Goal: Task Accomplishment & Management: Manage account settings

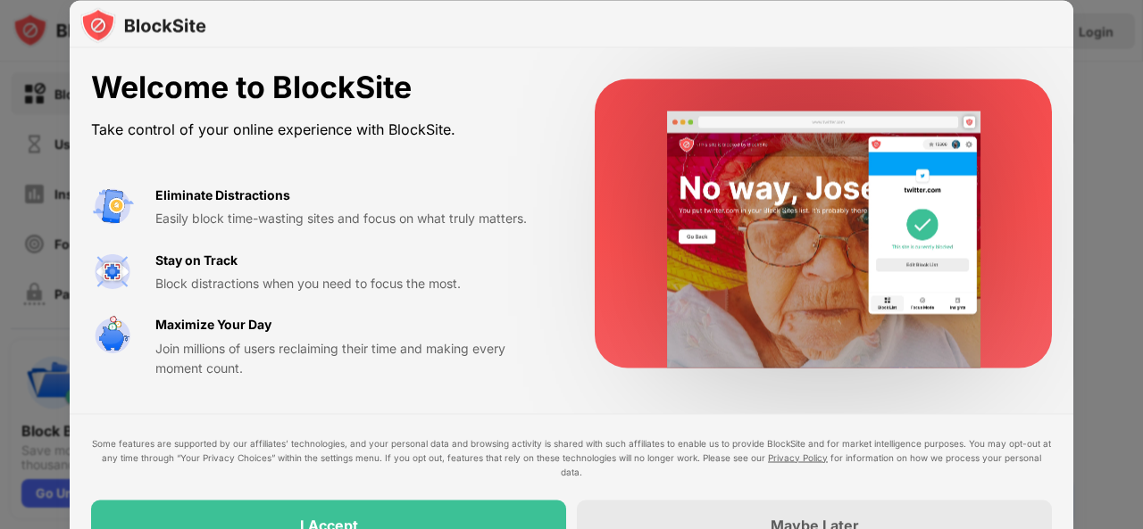
click at [605, 28] on div at bounding box center [571, 24] width 1003 height 48
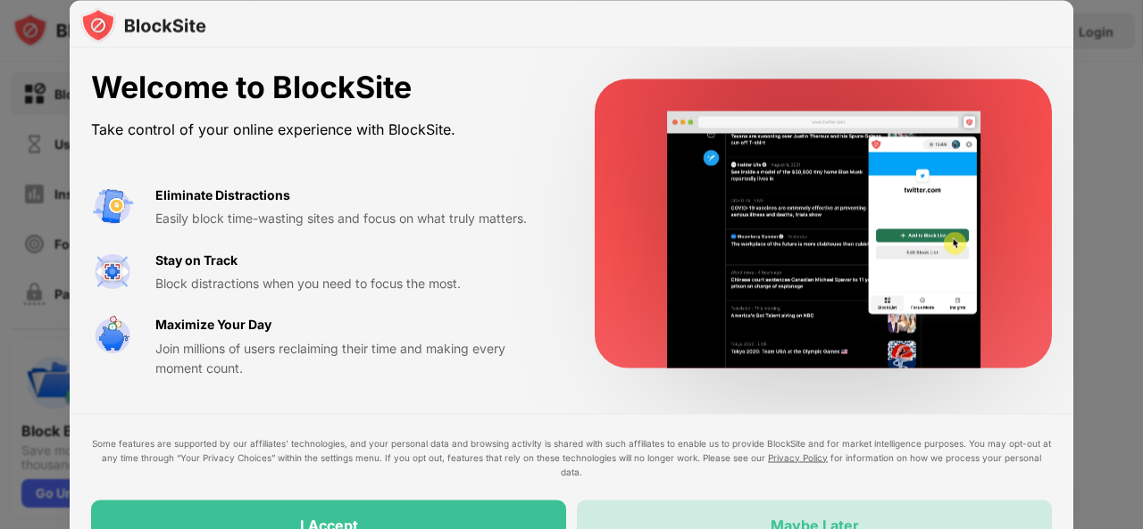
click at [759, 500] on div "Maybe Later" at bounding box center [814, 525] width 475 height 50
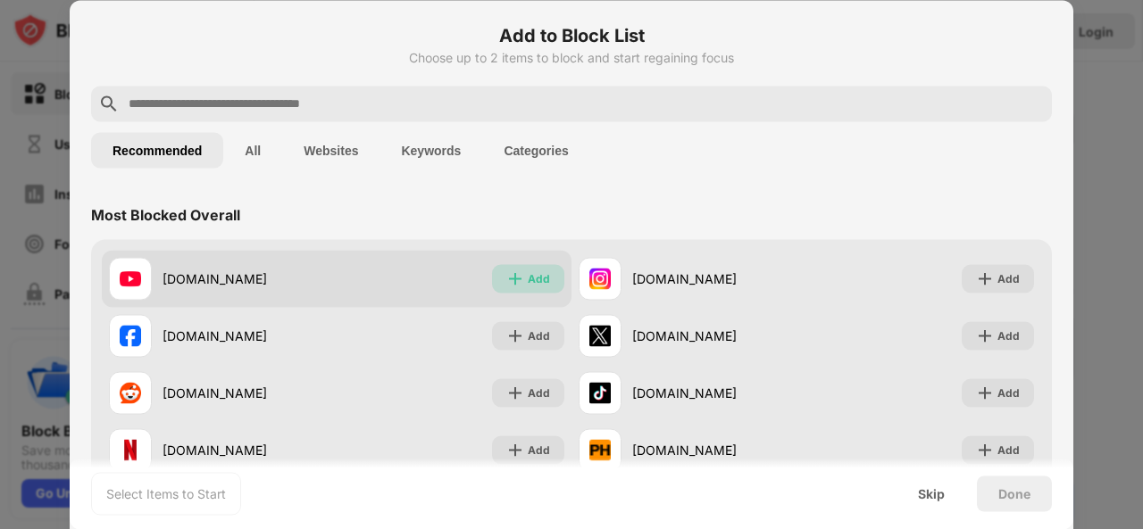
click at [521, 269] on div "Add" at bounding box center [528, 278] width 72 height 29
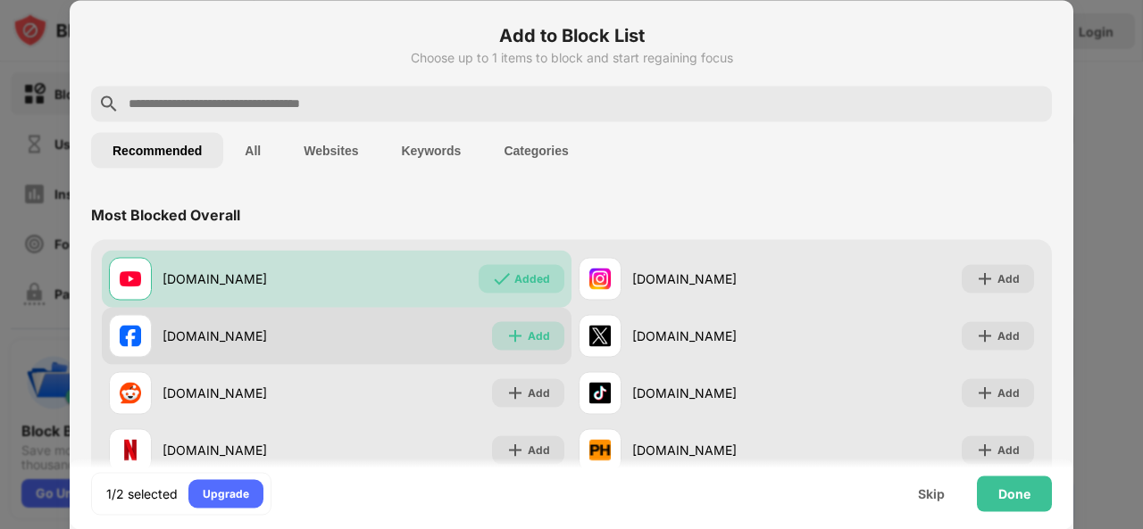
click at [528, 328] on div "Add" at bounding box center [539, 336] width 22 height 18
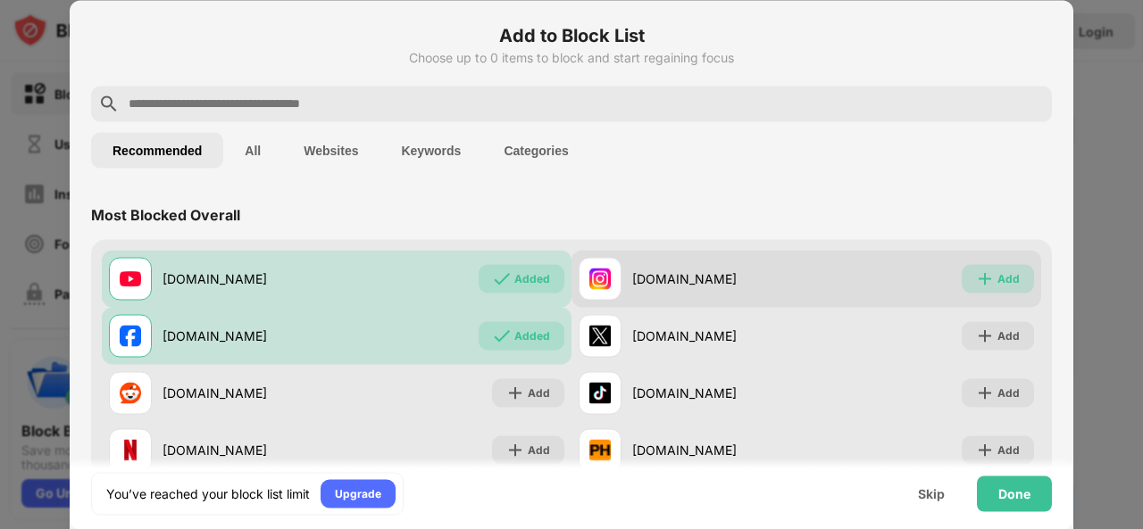
click at [1005, 269] on div "Add" at bounding box center [998, 278] width 72 height 29
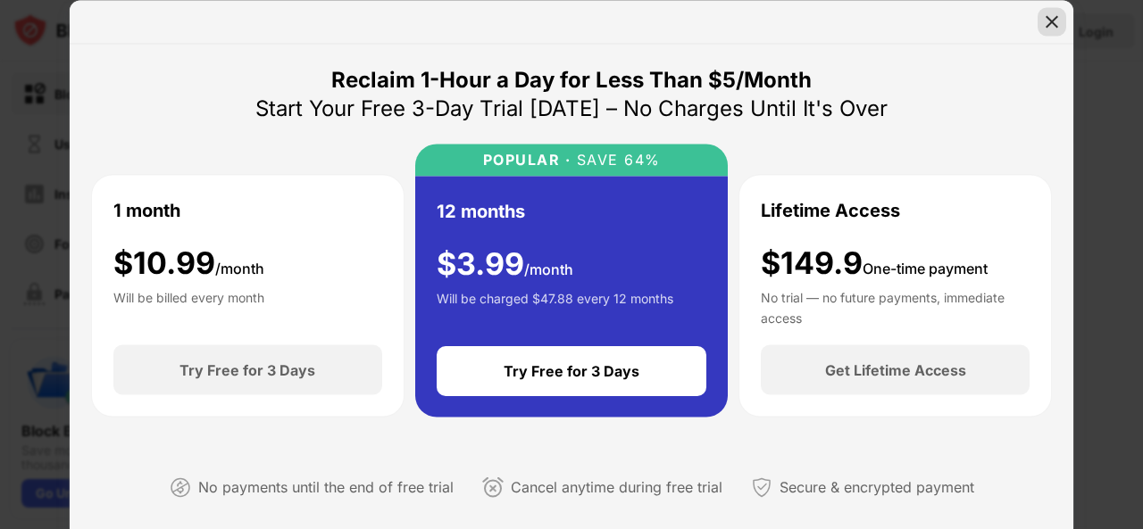
click at [1044, 19] on img at bounding box center [1052, 21] width 18 height 18
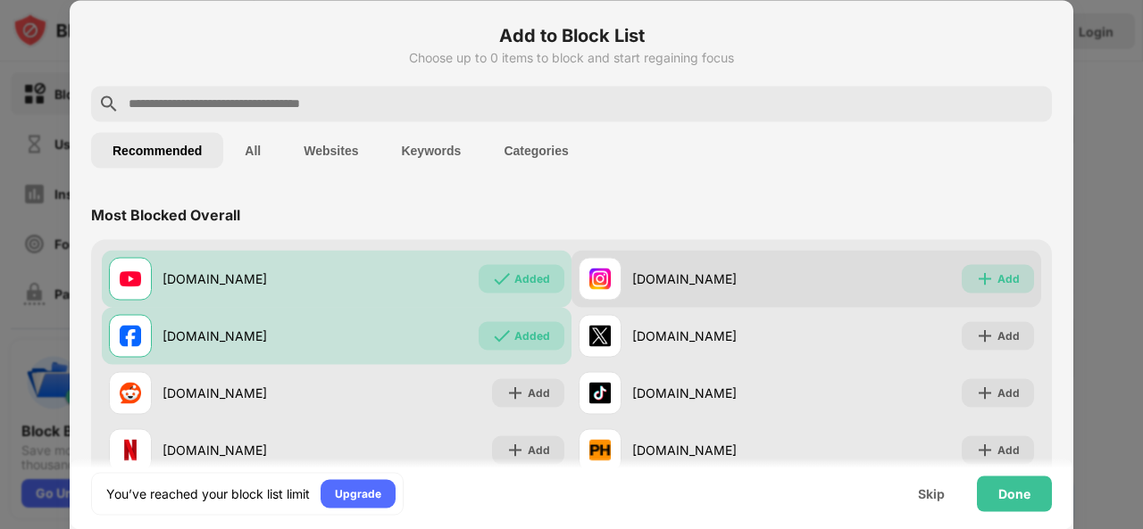
click at [997, 276] on div "Add" at bounding box center [1008, 279] width 22 height 18
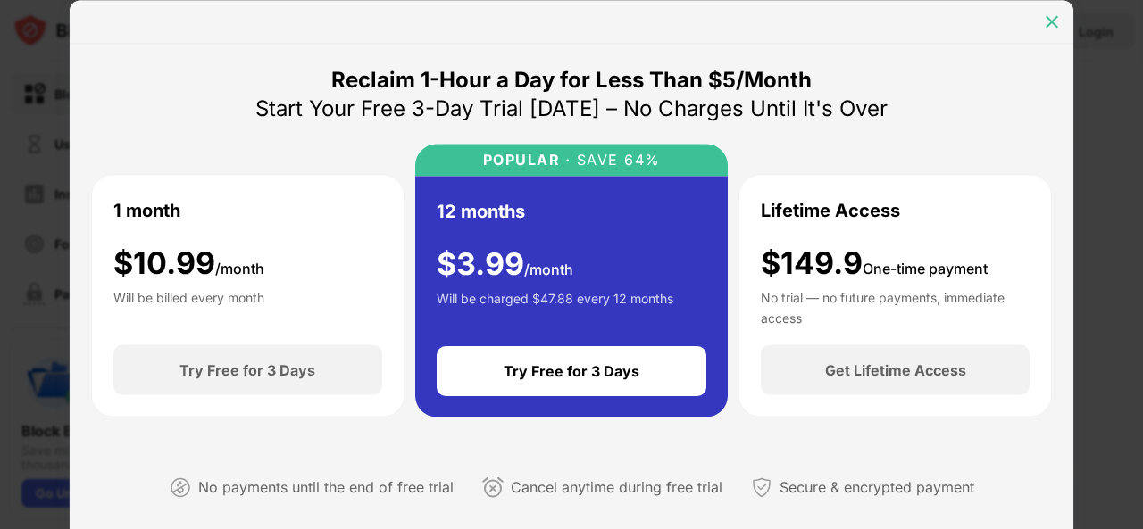
click at [1054, 22] on img at bounding box center [1052, 21] width 18 height 18
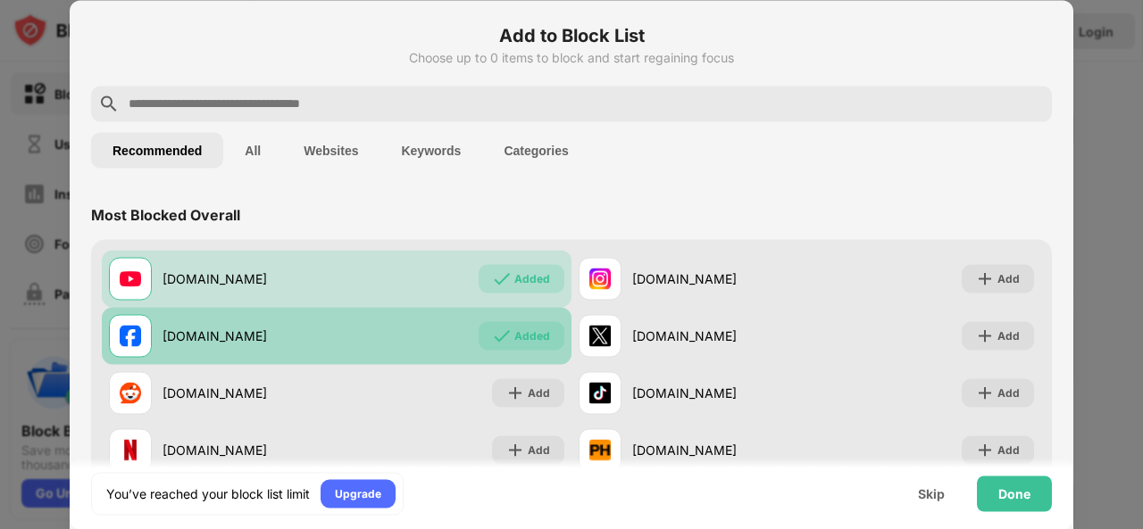
click at [520, 339] on div "Added" at bounding box center [532, 336] width 36 height 18
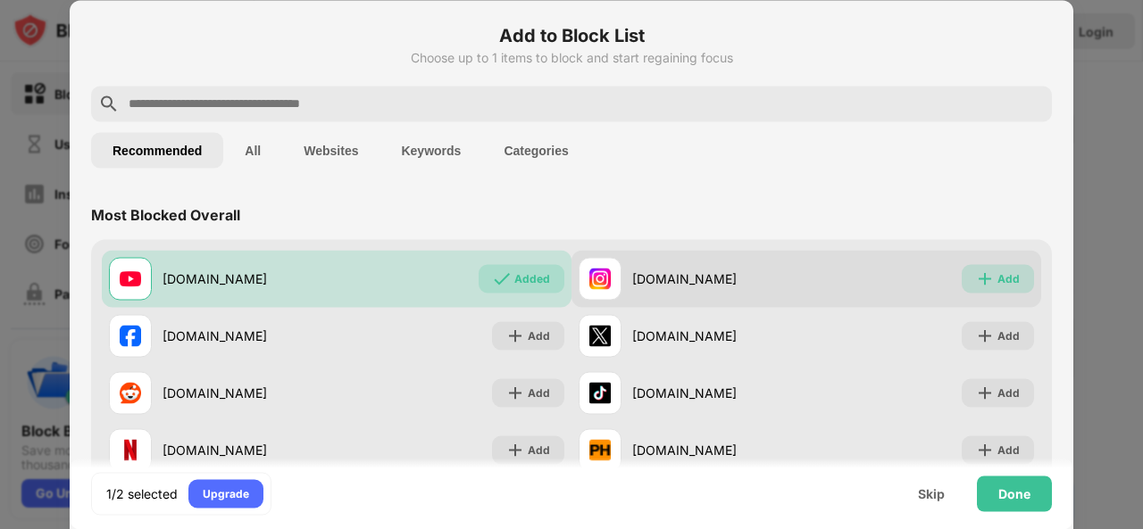
click at [997, 272] on div "Add" at bounding box center [1008, 279] width 22 height 18
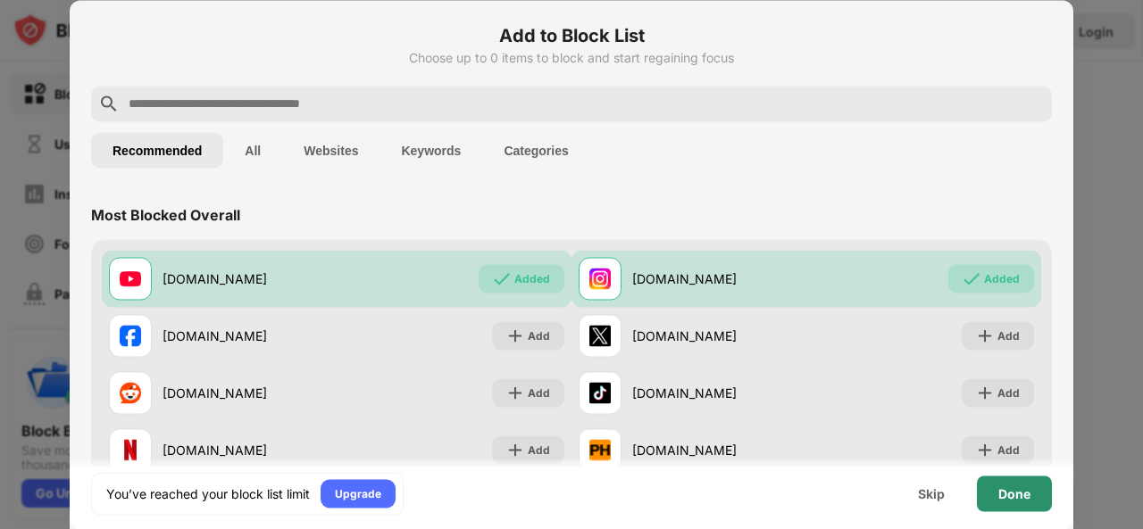
click at [1011, 504] on div "Done" at bounding box center [1014, 494] width 75 height 36
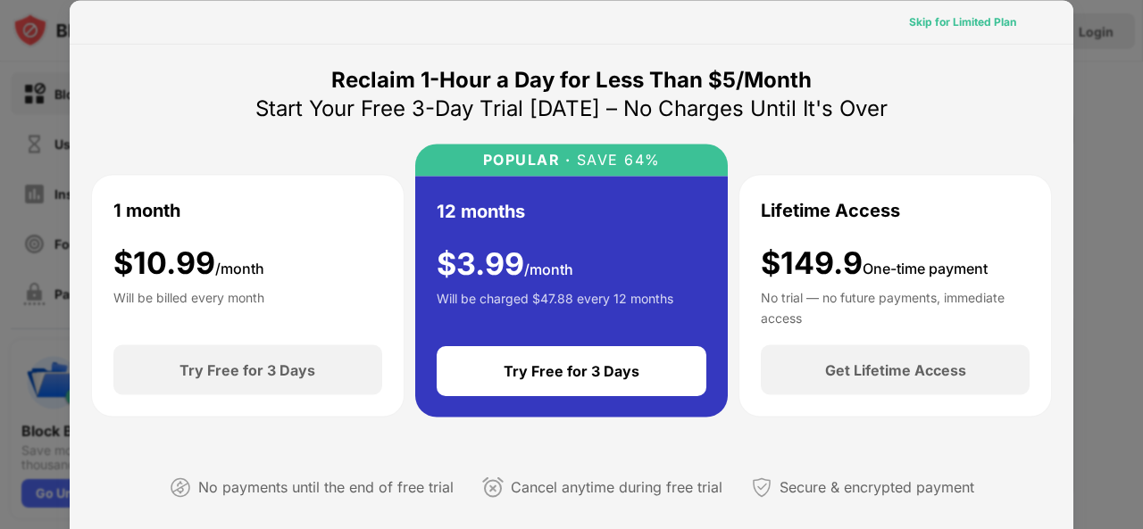
click at [967, 21] on div "Skip for Limited Plan" at bounding box center [962, 21] width 107 height 18
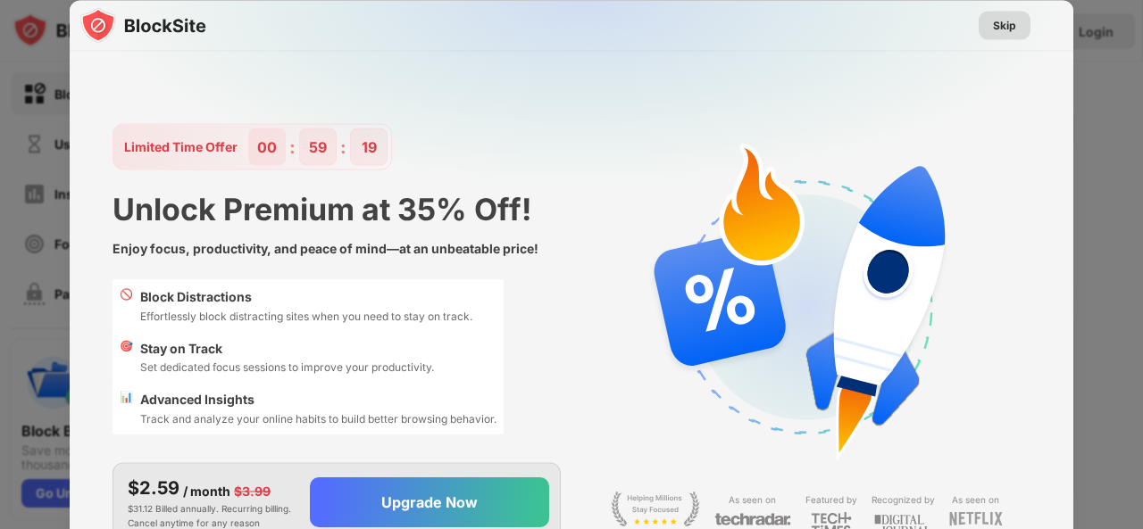
click at [1011, 26] on div "Skip" at bounding box center [1004, 25] width 23 height 18
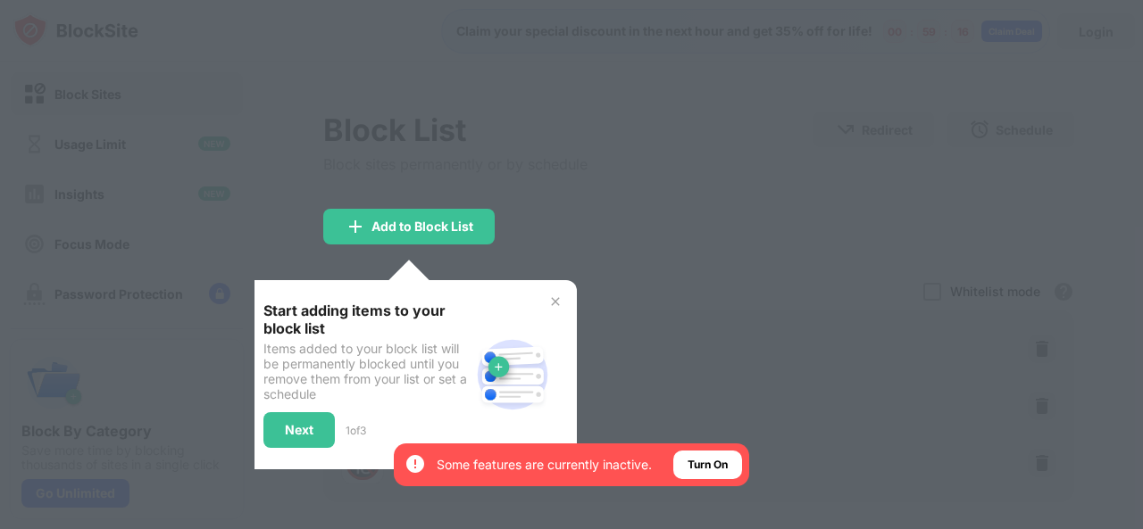
click at [701, 298] on div at bounding box center [571, 264] width 1143 height 529
